Goal: Navigation & Orientation: Go to known website

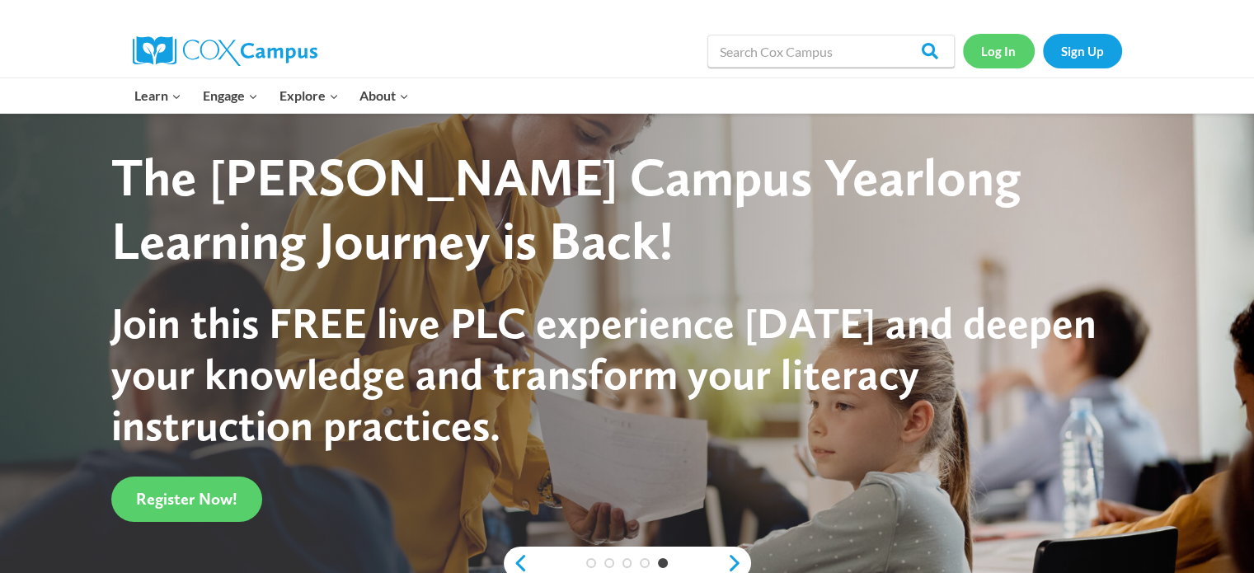
click at [1006, 48] on link "Log In" at bounding box center [999, 51] width 72 height 34
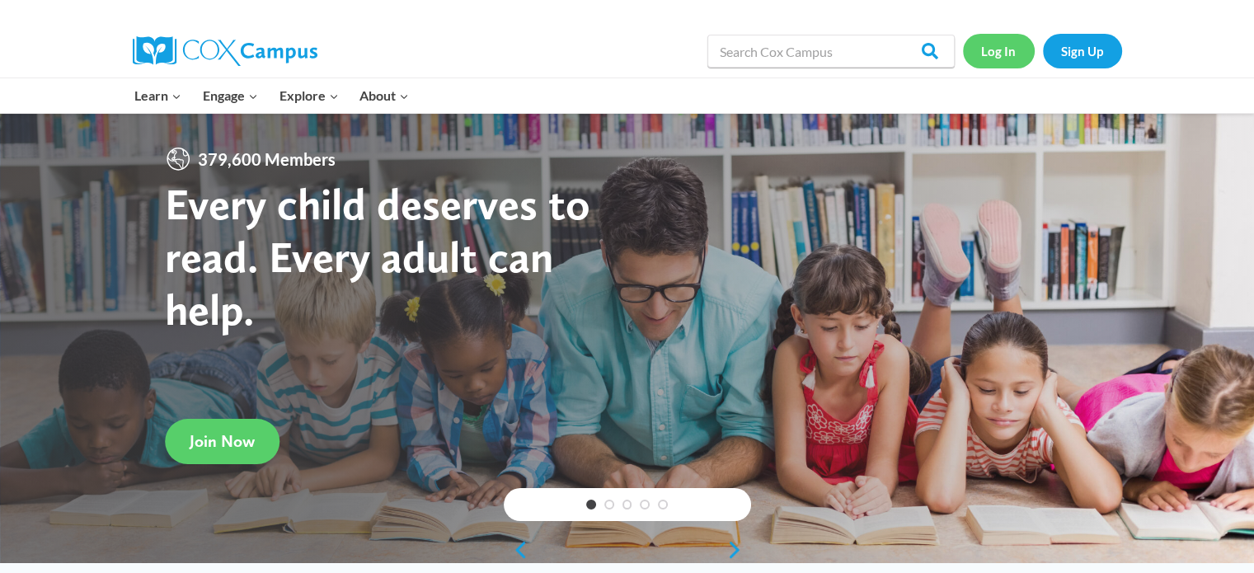
click at [988, 62] on link "Log In" at bounding box center [999, 51] width 72 height 34
click at [999, 54] on link "Log In" at bounding box center [999, 51] width 72 height 34
